Goal: Transaction & Acquisition: Purchase product/service

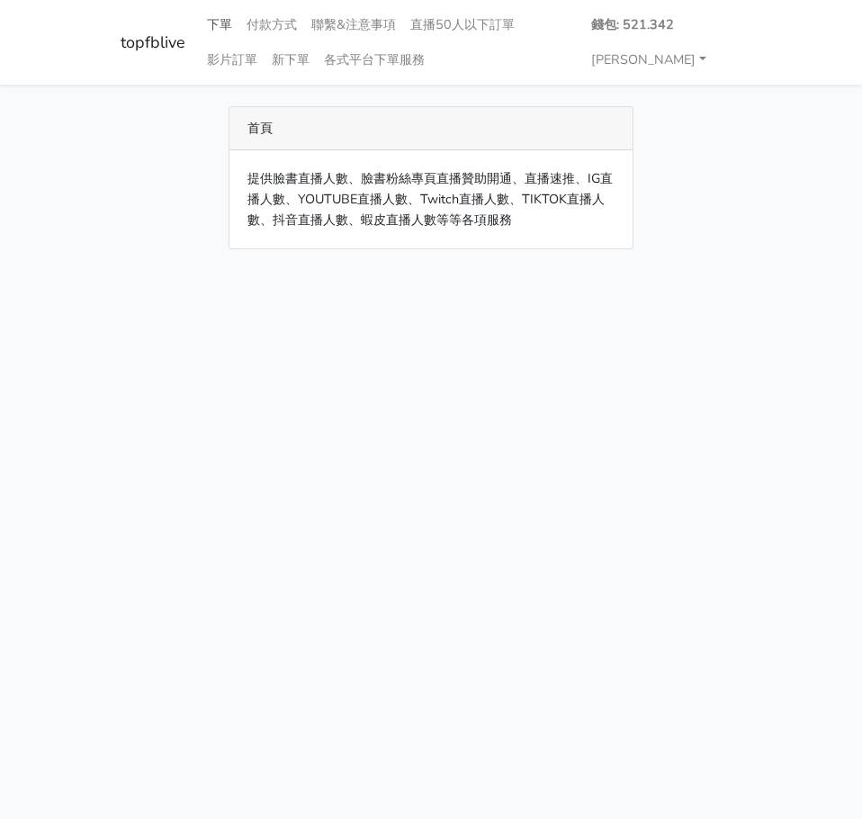
click at [222, 22] on link "下單" at bounding box center [220, 24] width 40 height 35
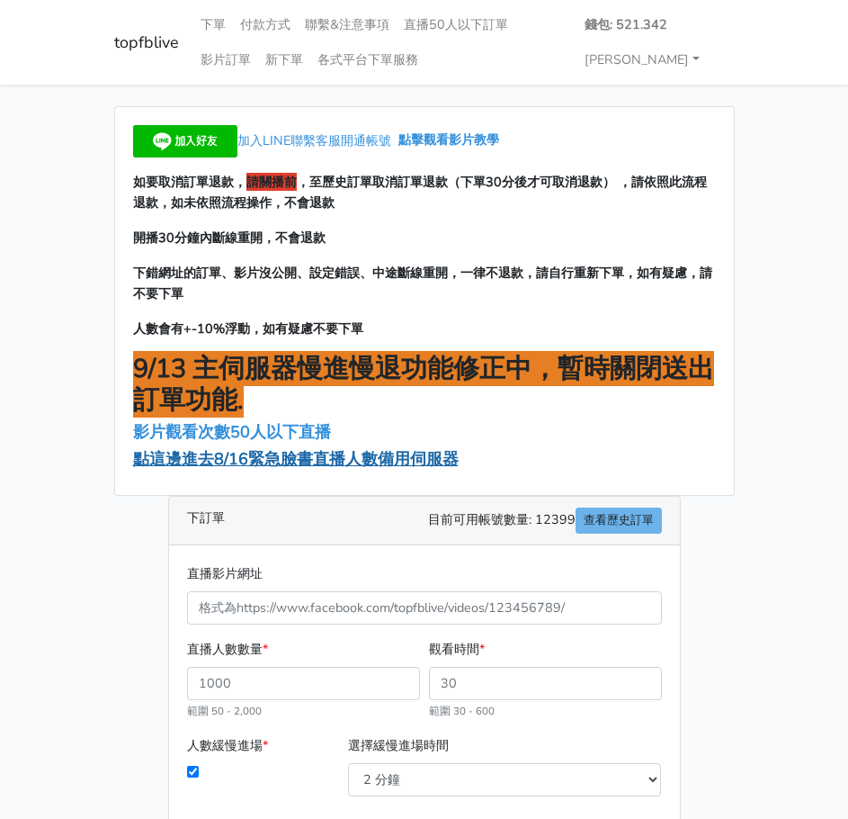
click at [315, 459] on span "點這邊進去8/16緊急臉書直播人數備用伺服器" at bounding box center [296, 459] width 326 height 22
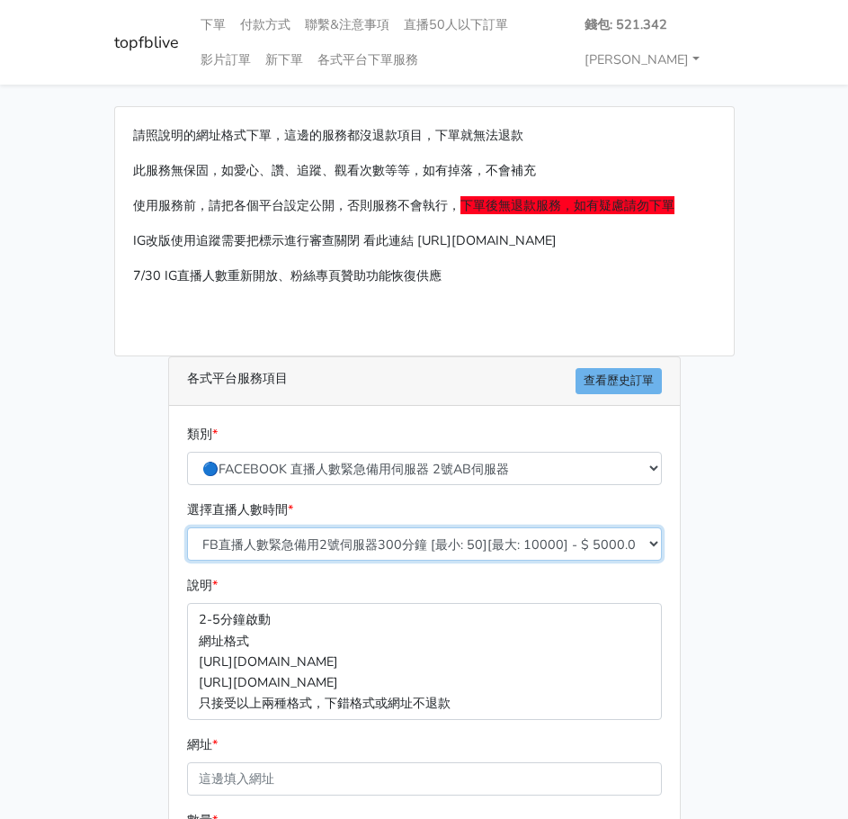
click at [324, 541] on select "FB直播人數緊急備用2號伺服器300分鐘 [最小: 50][最大: 10000] - $ 5000.000000 FB直播人數緊急備用2號伺服器60分鐘 [最…" at bounding box center [424, 543] width 475 height 33
select select "573"
click at [187, 527] on select "FB直播人數緊急備用2號伺服器300分鐘 [最小: 50][最大: 10000] - $ 5000.000000 FB直播人數緊急備用2號伺服器60分鐘 [最…" at bounding box center [424, 543] width 475 height 33
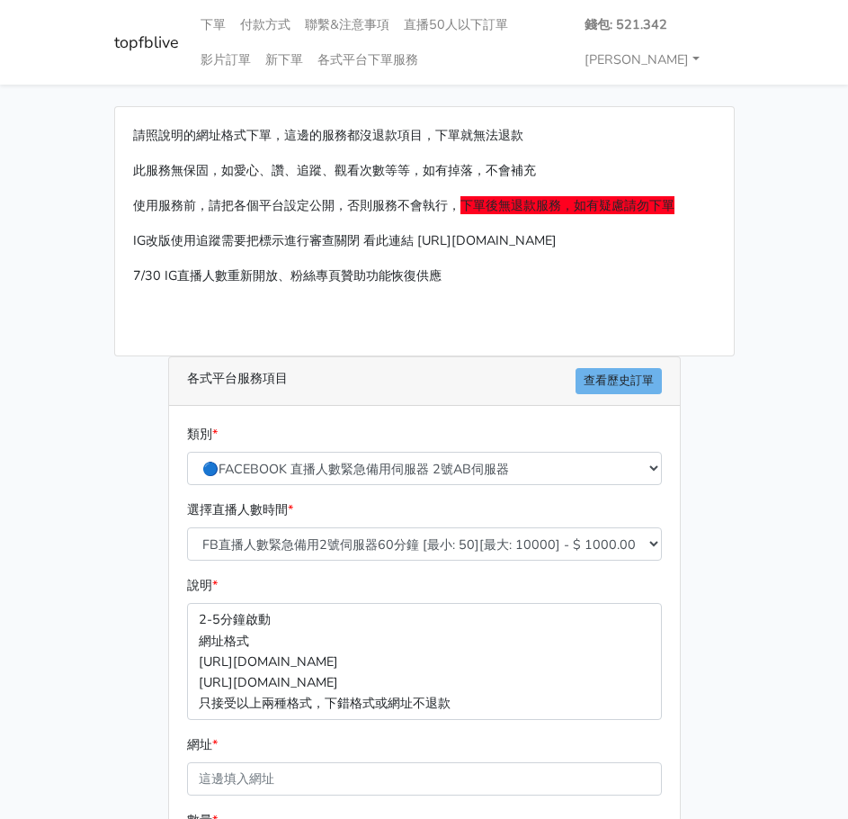
click at [784, 492] on main "請照說明的網址格式下單，這邊的服務都沒退款項目，下單就無法退款 此服務無保固，如愛心、讚、追蹤、觀看次數等等，如有掉落，不會補充 使用服務前，請把各個平台設定…" at bounding box center [424, 576] width 848 height 982
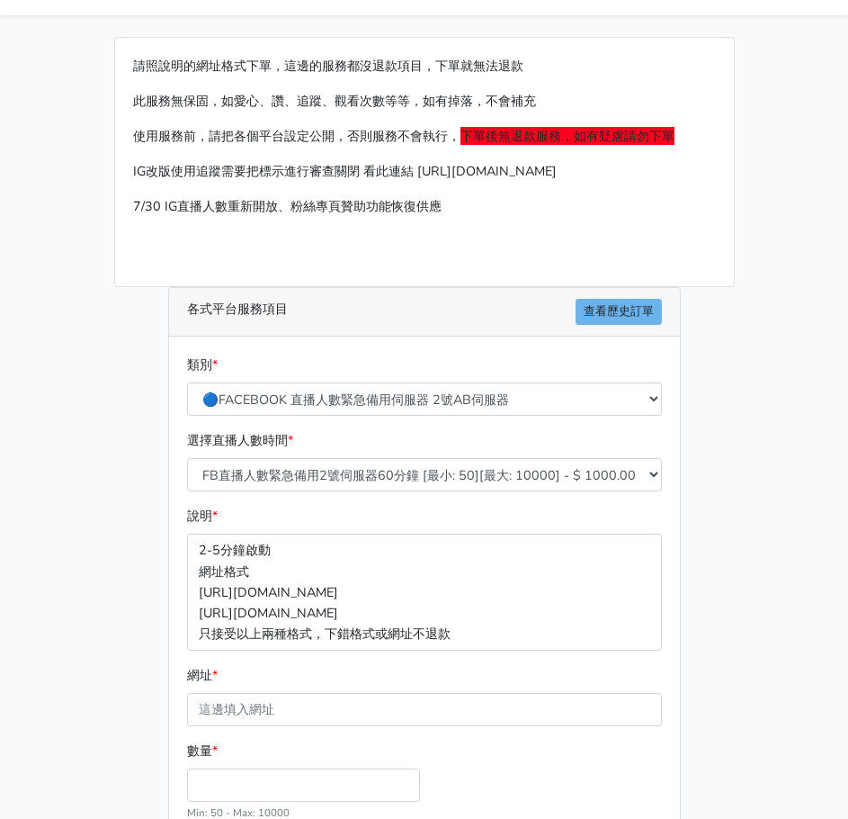
scroll to position [248, 0]
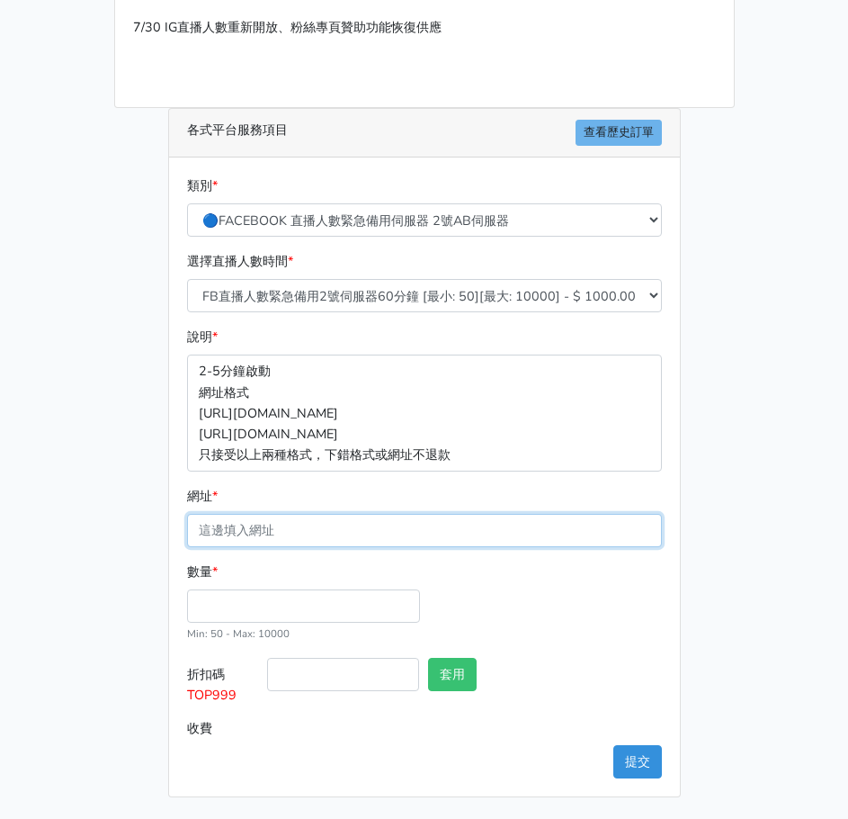
click at [289, 525] on input "網址 *" at bounding box center [424, 530] width 475 height 33
paste input "[URL][DOMAIN_NAME]"
type input "[URL][DOMAIN_NAME]"
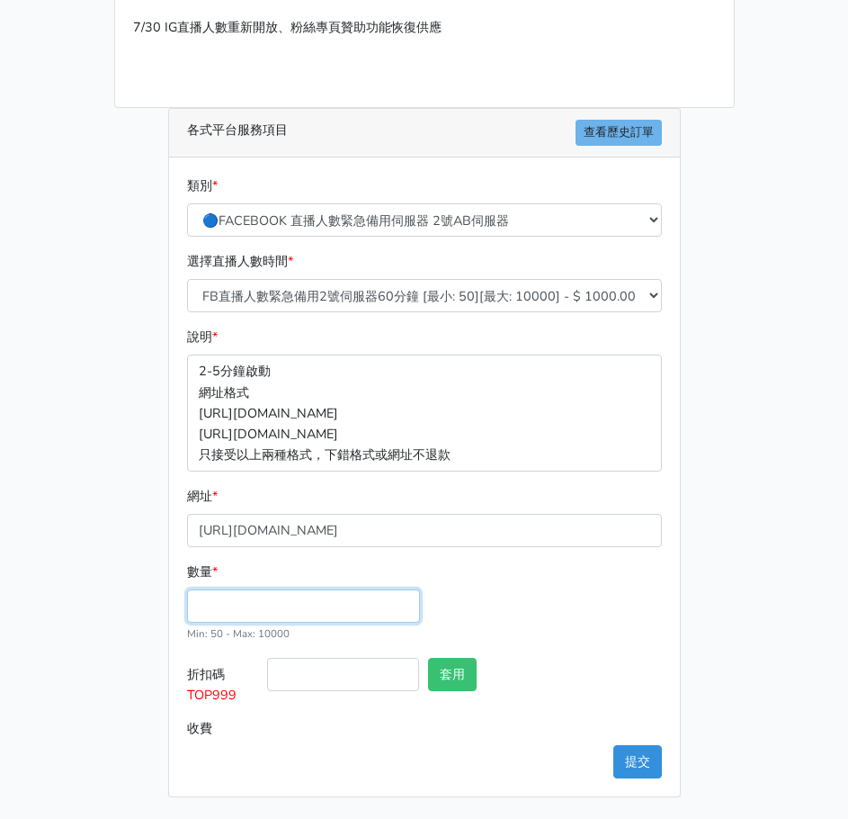
click at [228, 602] on input "數量 *" at bounding box center [303, 605] width 233 height 33
type input "100"
type input "100.000"
click at [640, 763] on button "提交" at bounding box center [638, 761] width 49 height 33
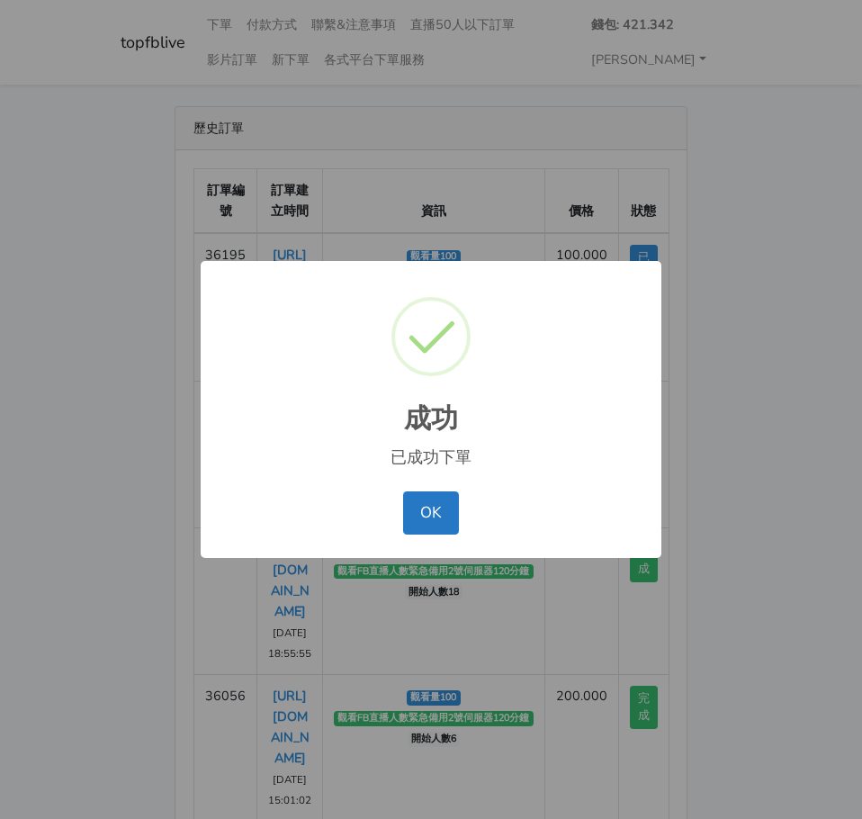
click at [773, 393] on div "成功 × 已成功下單 OK No Cancel" at bounding box center [431, 409] width 862 height 819
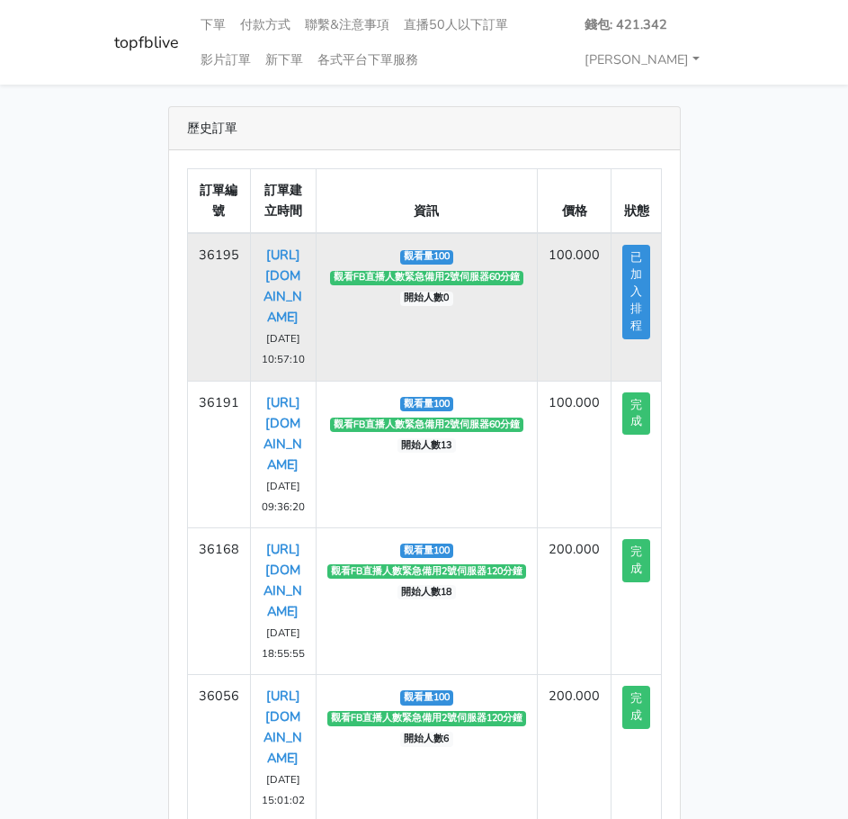
click at [391, 362] on td "觀看量100 觀看FB直播人數緊急備用2號伺服器60分鐘 開始人數0" at bounding box center [427, 307] width 222 height 148
click at [282, 326] on link "https://www.facebook.com/NewTaipeiCityFA/videos/1156825296367475" at bounding box center [283, 286] width 39 height 80
